Goal: Find contact information: Find contact information

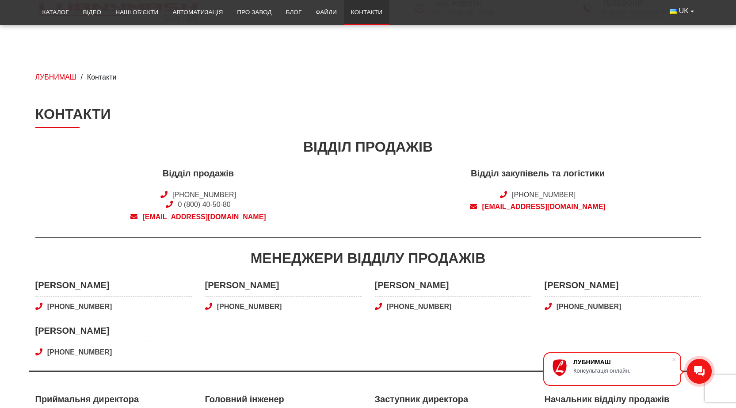
scroll to position [177, 0]
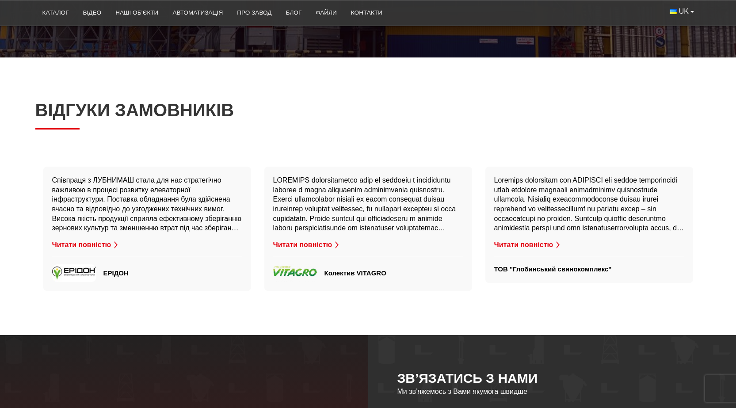
scroll to position [2601, 0]
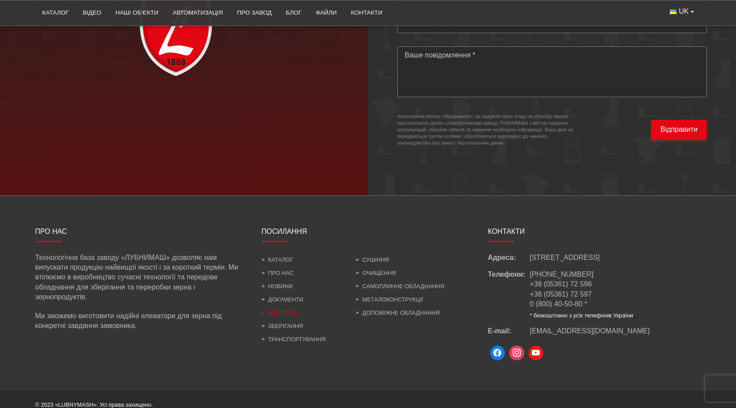
click at [284, 309] on link "Контакти" at bounding box center [280, 312] width 36 height 7
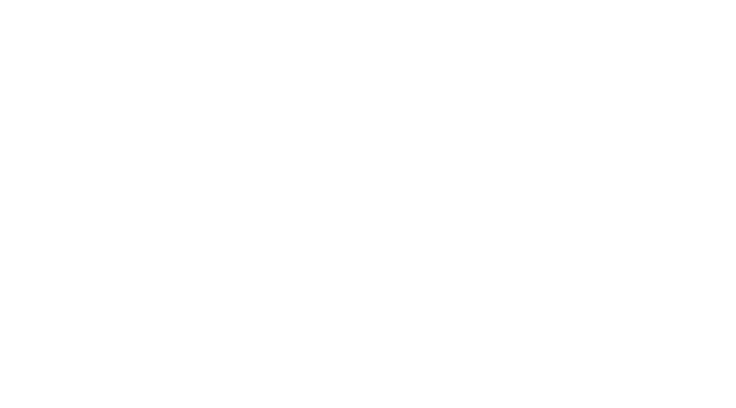
click at [0, 0] on html at bounding box center [0, 0] width 0 height 0
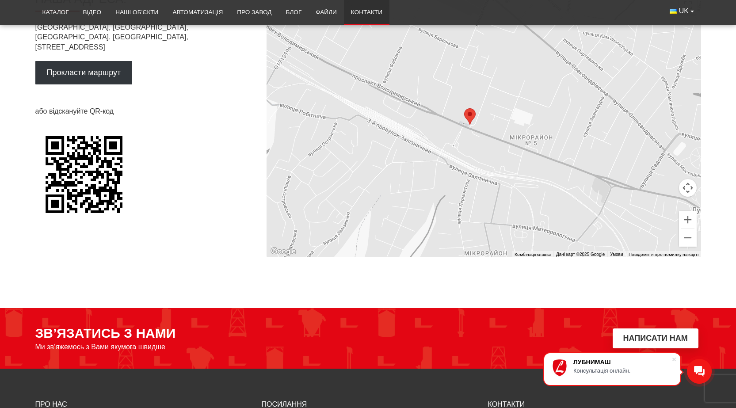
scroll to position [353, 0]
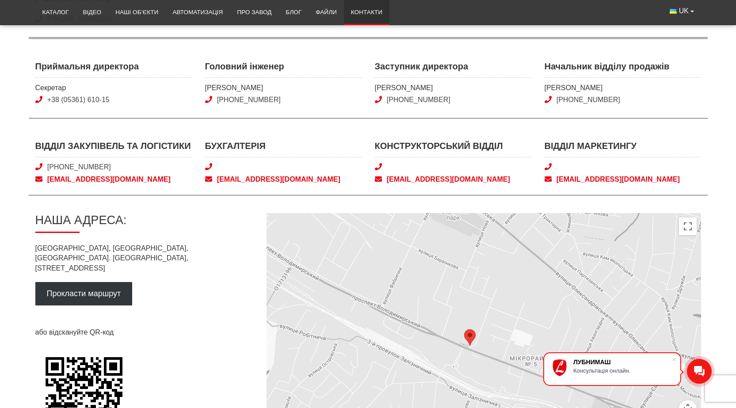
click at [57, 178] on span "snab@lubnymash.com" at bounding box center [113, 179] width 156 height 10
